Goal: Find specific page/section: Find specific page/section

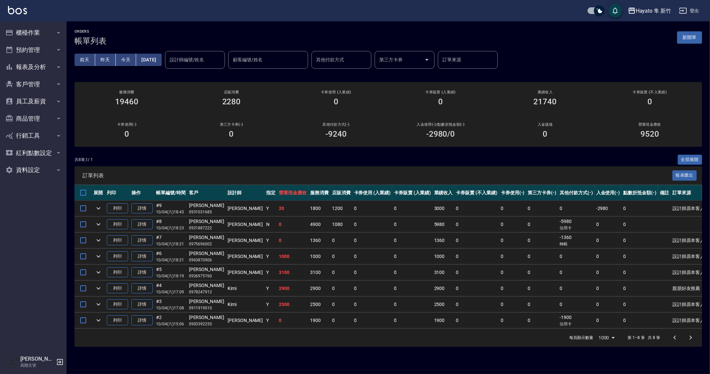
click at [454, 266] on td "0" at bounding box center [476, 272] width 45 height 16
click at [407, 331] on div "每頁顯示數量 1000 1000 第 1–8 筆 共 8 筆" at bounding box center [389, 337] width 628 height 18
click at [433, 306] on td "2500" at bounding box center [444, 304] width 22 height 16
click at [26, 29] on button "櫃檯作業" at bounding box center [33, 32] width 61 height 17
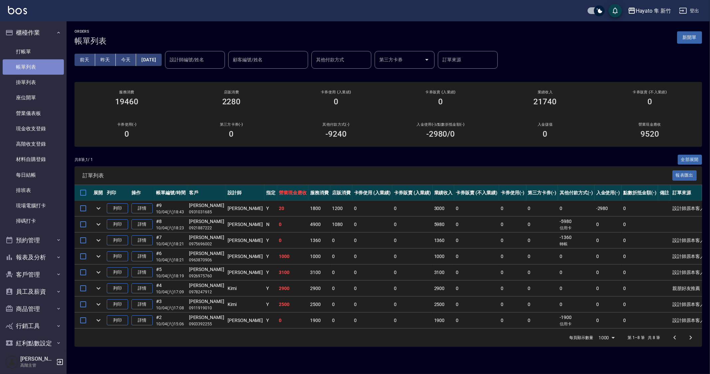
click at [46, 62] on link "帳單列表" at bounding box center [33, 66] width 61 height 15
click at [472, 265] on td "0" at bounding box center [476, 272] width 45 height 16
